Goal: Browse casually

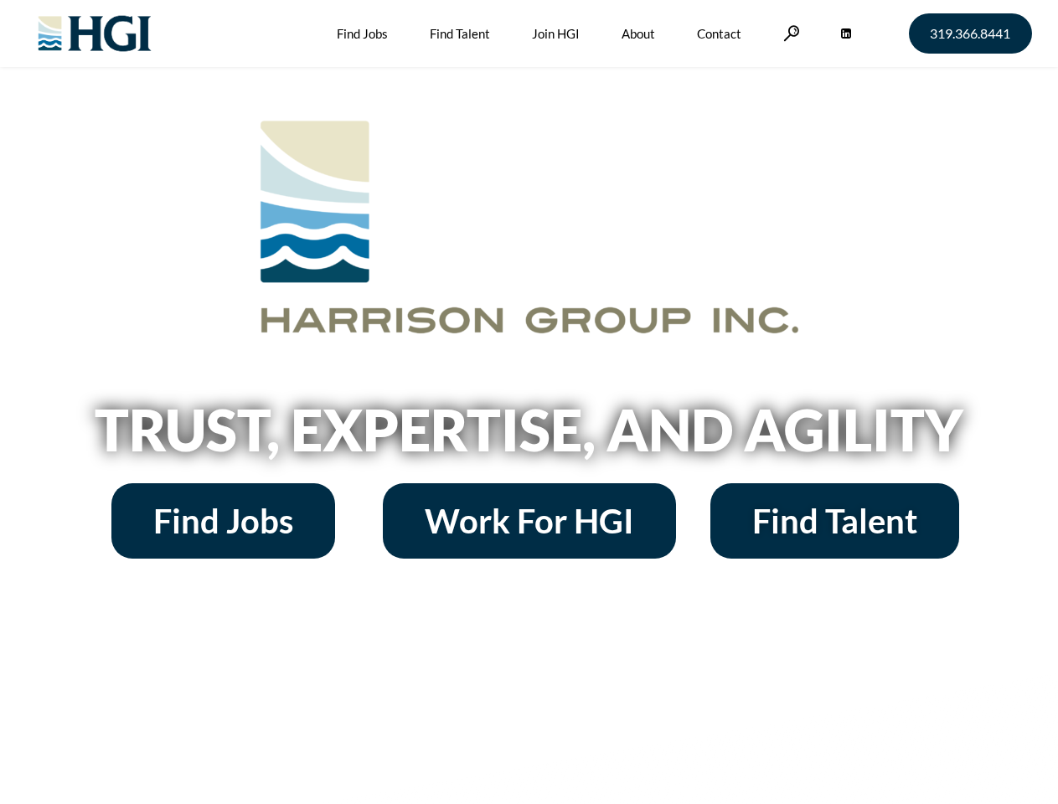
click at [529, 402] on h2 "Trust, Expertise, and Agility" at bounding box center [529, 429] width 955 height 57
click at [789, 33] on link at bounding box center [792, 33] width 17 height 16
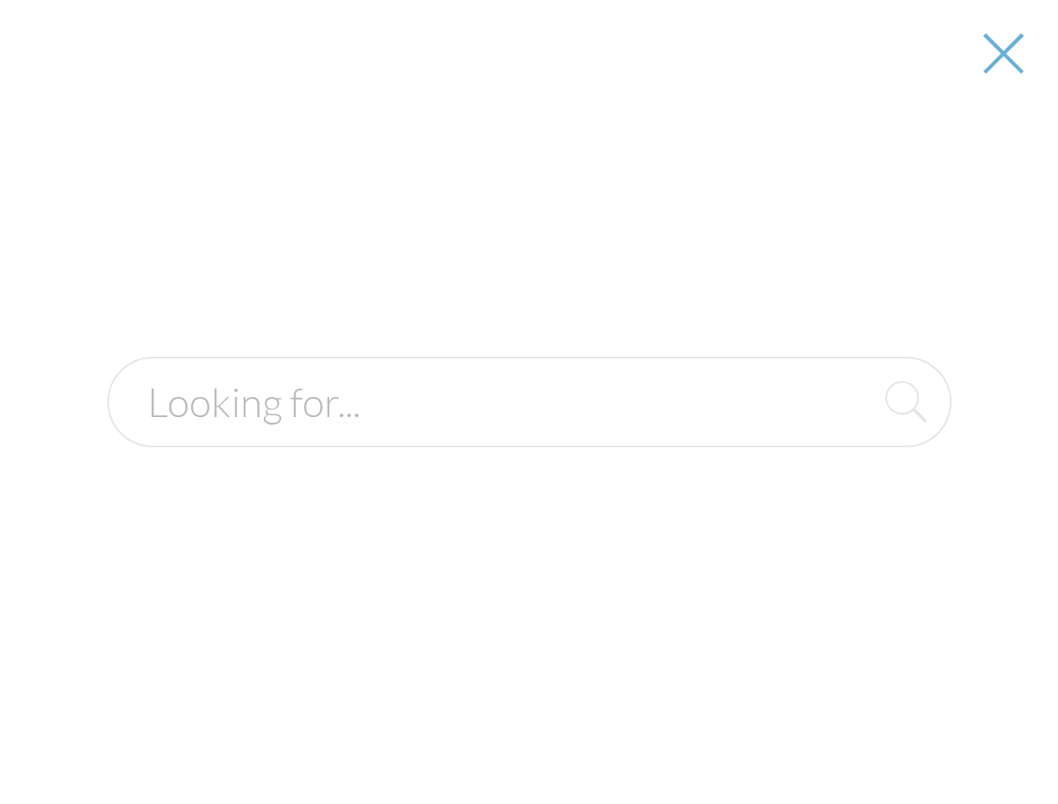
click at [529, 436] on h2 "Trust, Expertise, and Agility" at bounding box center [529, 429] width 955 height 57
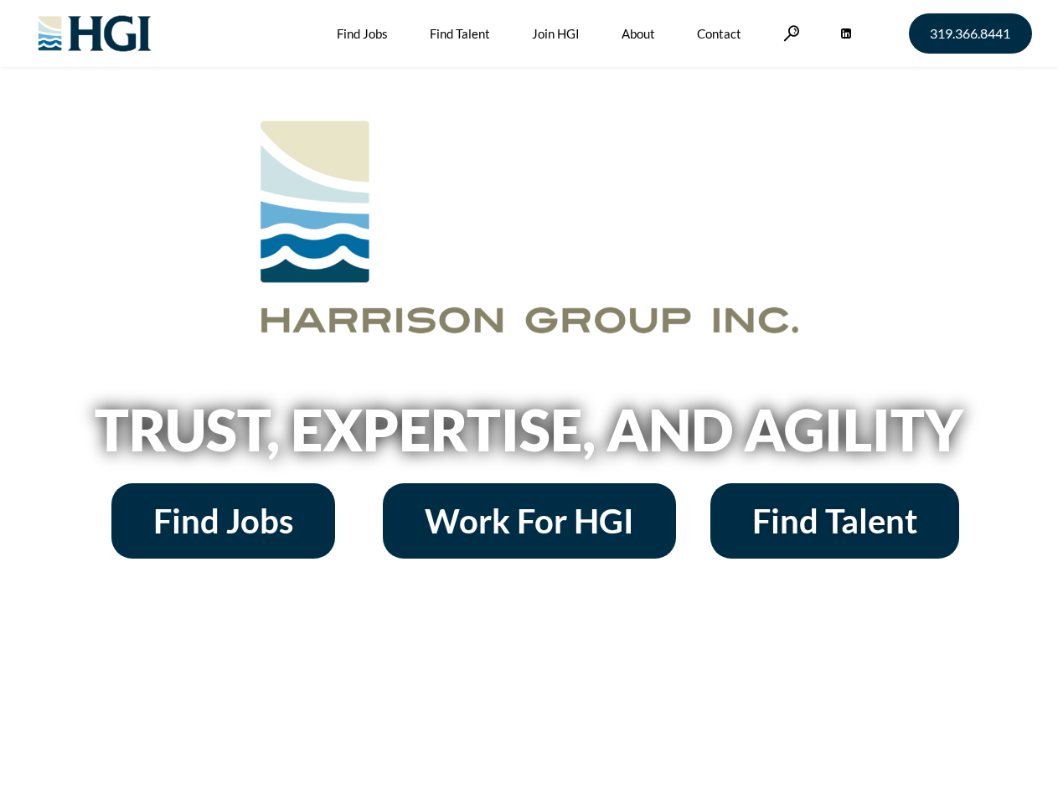
click at [529, 402] on h2 "Trust, Expertise, and Agility" at bounding box center [529, 429] width 955 height 57
click at [789, 33] on link at bounding box center [792, 33] width 17 height 16
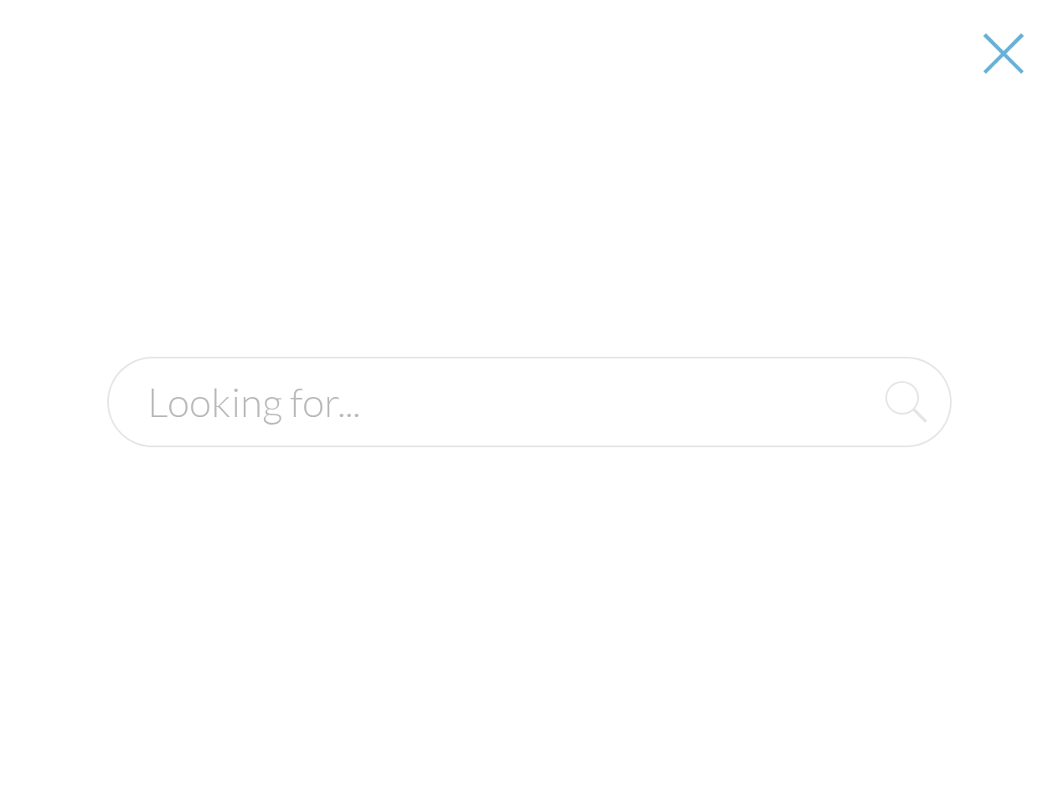
click at [529, 436] on h2 "Trust, Expertise, and Agility" at bounding box center [529, 429] width 955 height 57
